Goal: Task Accomplishment & Management: Use online tool/utility

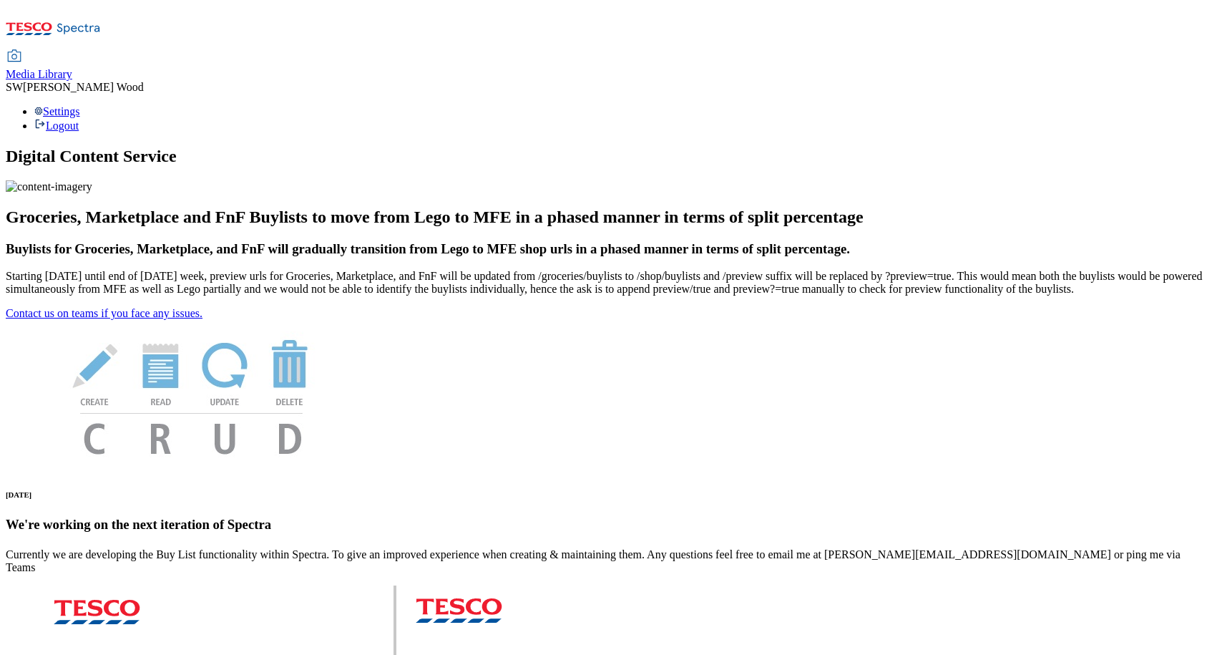
click at [72, 68] on span "Media Library" at bounding box center [39, 74] width 67 height 12
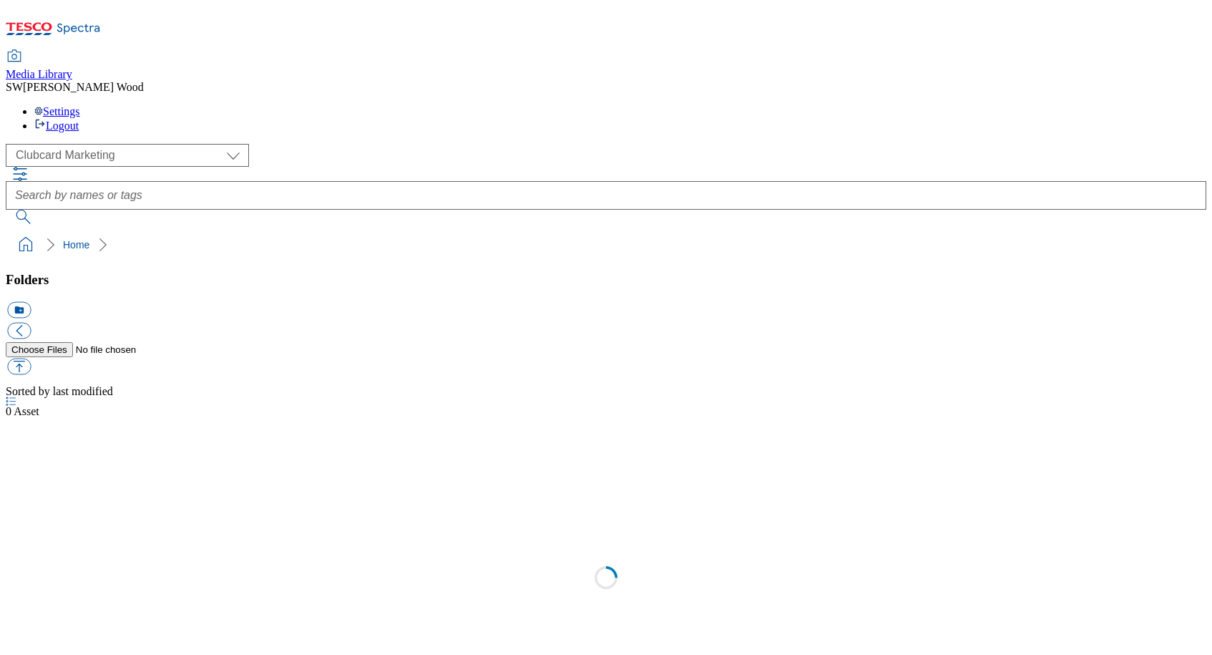
scroll to position [1, 0]
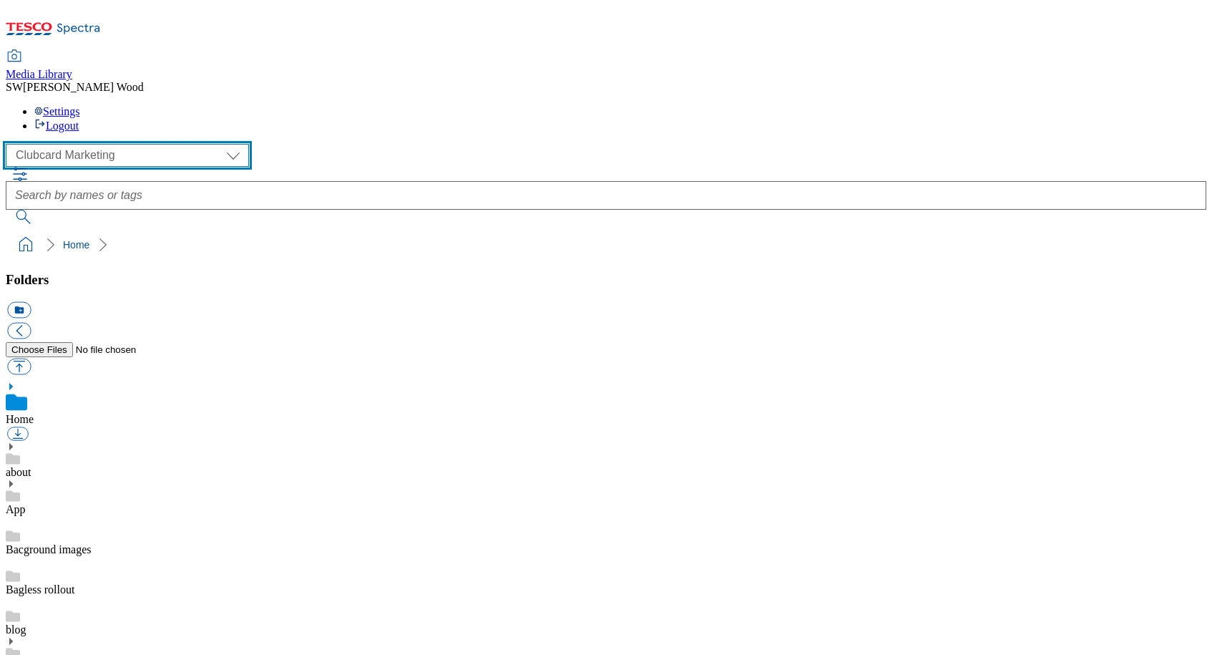
select select "flare-ghs-mktg"
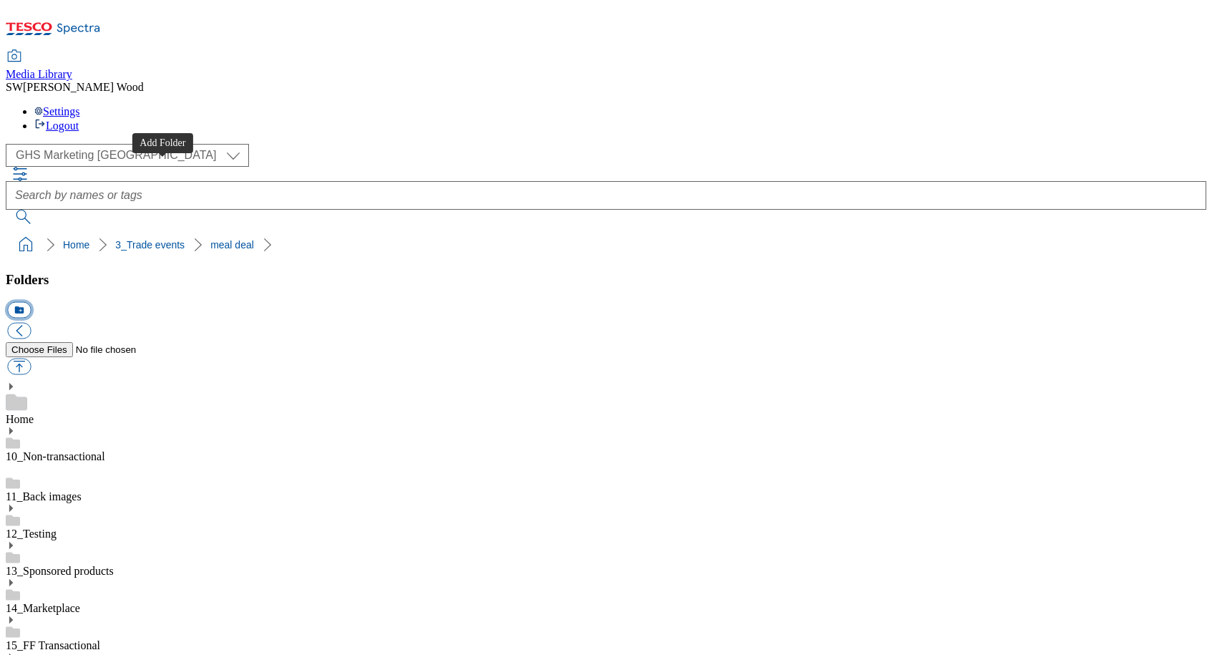
click at [31, 302] on button "icon_new_folder" at bounding box center [19, 310] width 24 height 16
paste input "2532-WF-504051"
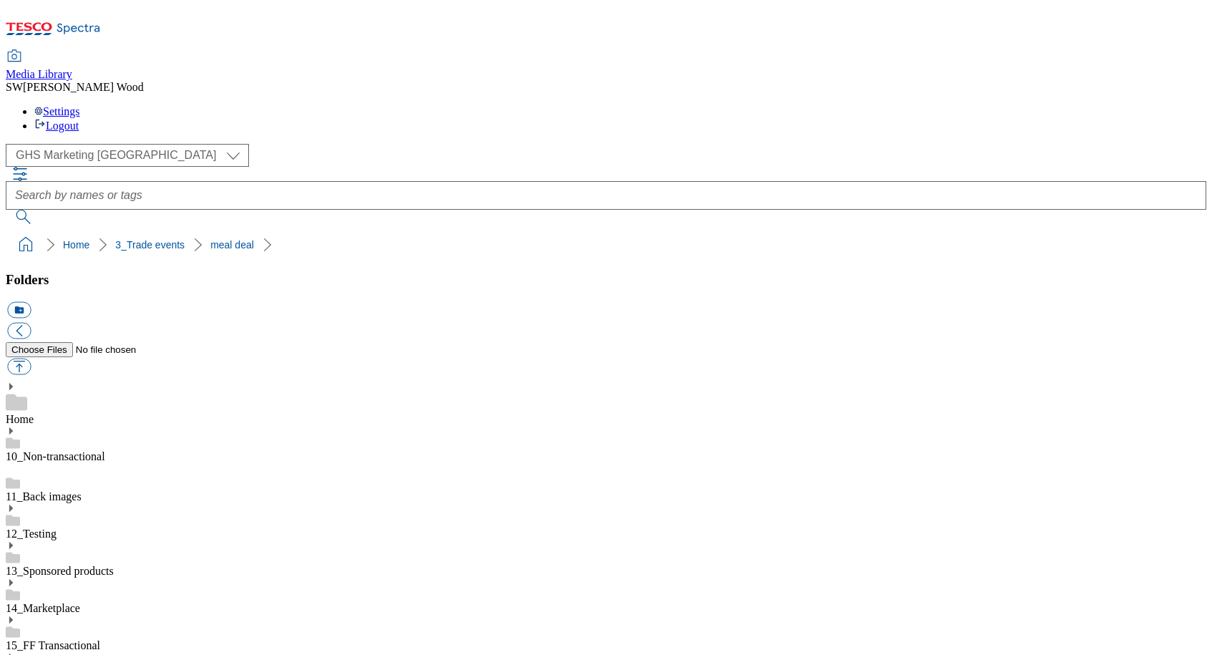
type input "2532-WF-504051"
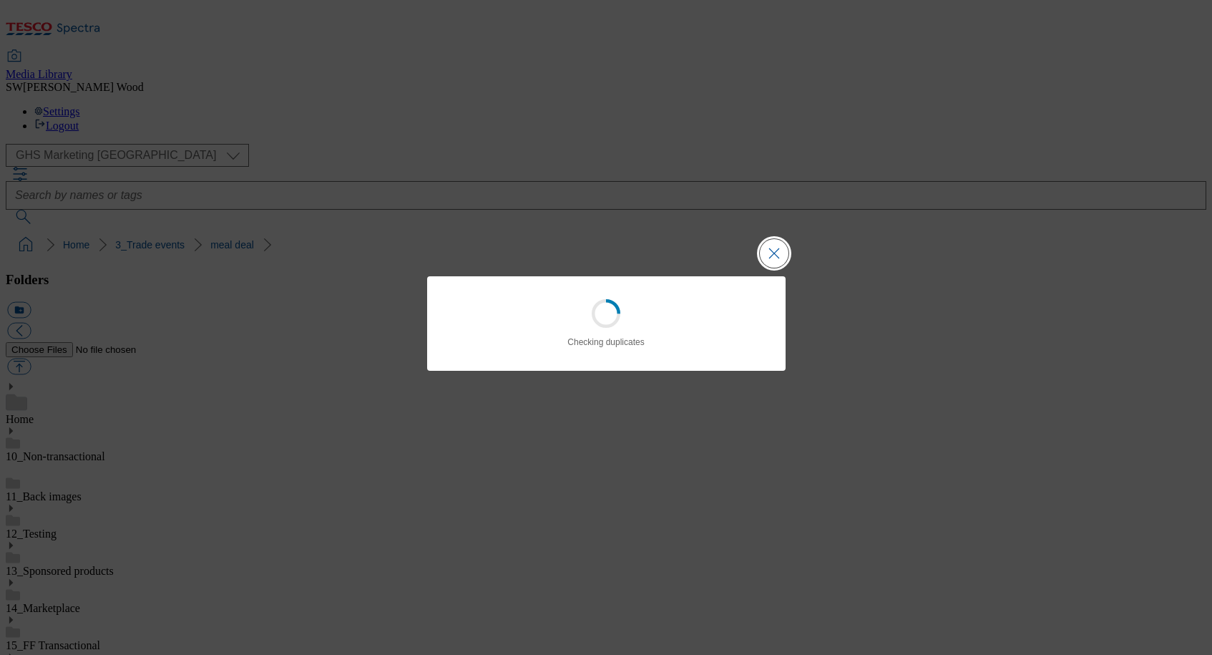
click at [780, 250] on button "Close Modal" at bounding box center [774, 253] width 29 height 29
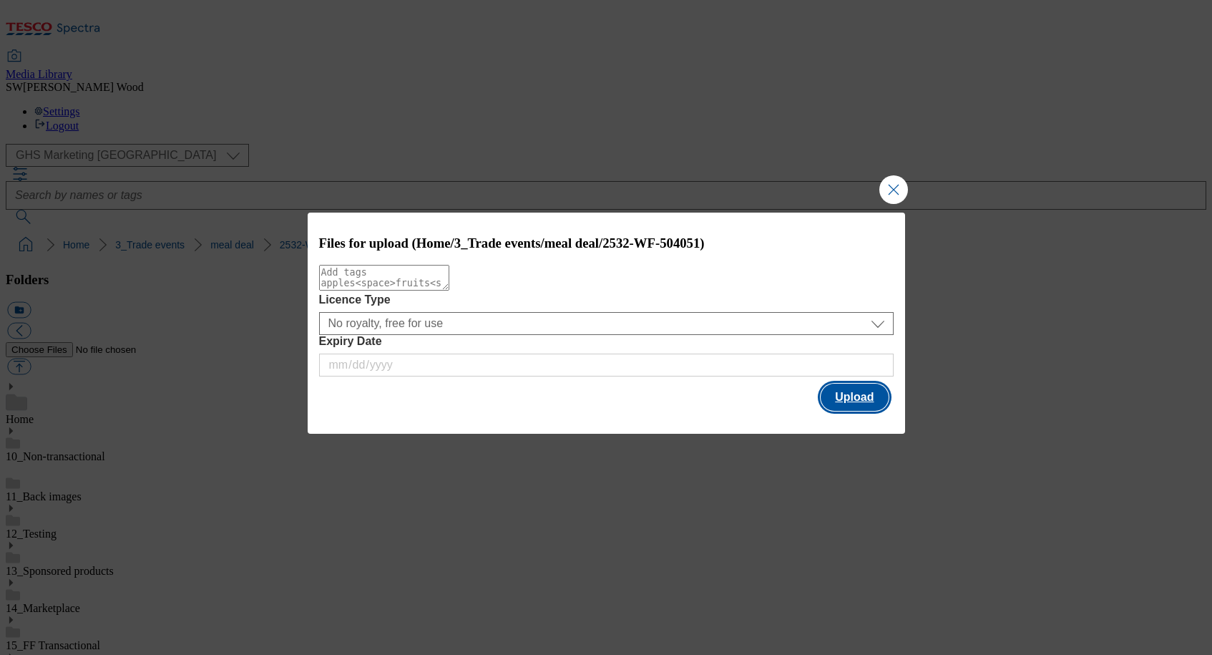
click at [855, 399] on button "Upload" at bounding box center [854, 397] width 67 height 27
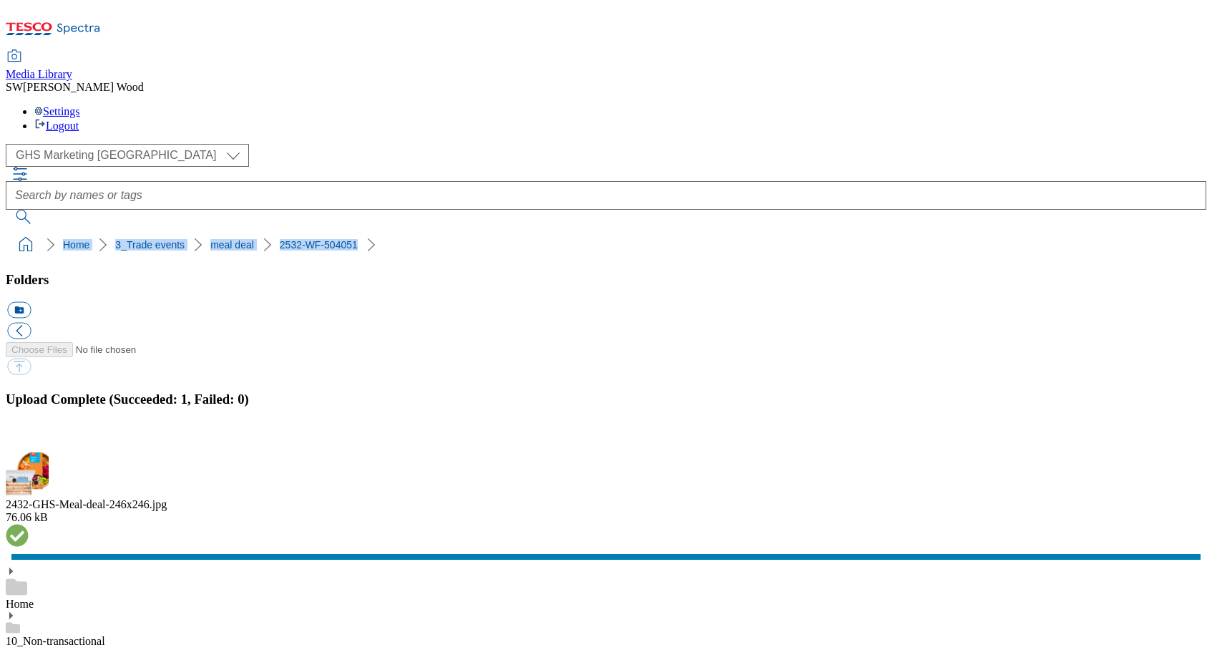
drag, startPoint x: 280, startPoint y: 135, endPoint x: -6, endPoint y: 139, distance: 285.6
copy ol "Home 3_Trade events meal deal 2532-WF-504051"
